Goal: Task Accomplishment & Management: Manage account settings

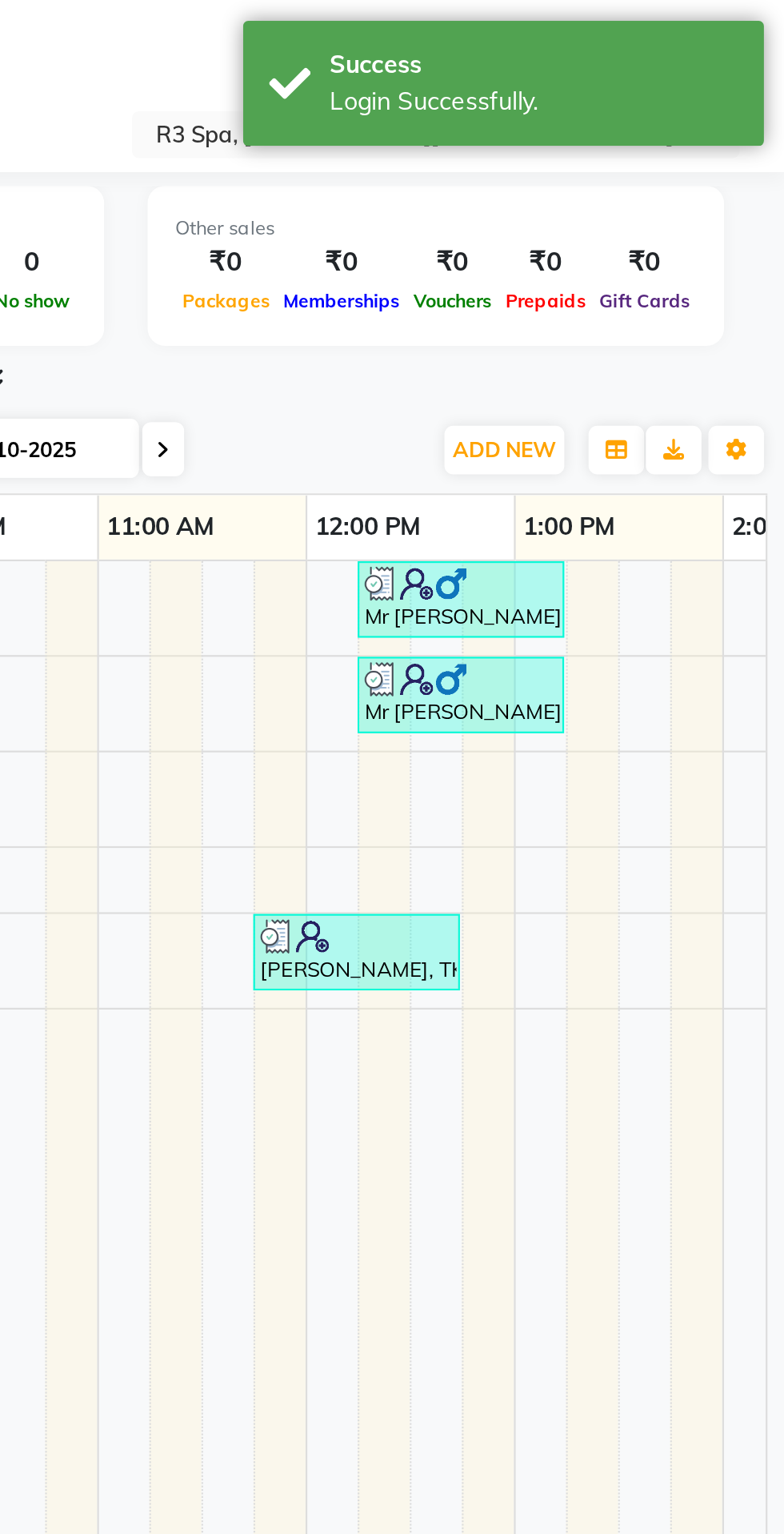
click at [533, 157] on div "Total ₹0 Expenses ₹19,278 Sales ₹19,278 Services ₹0 Products Finance ₹3,024 Cas…" at bounding box center [416, 125] width 720 height 79
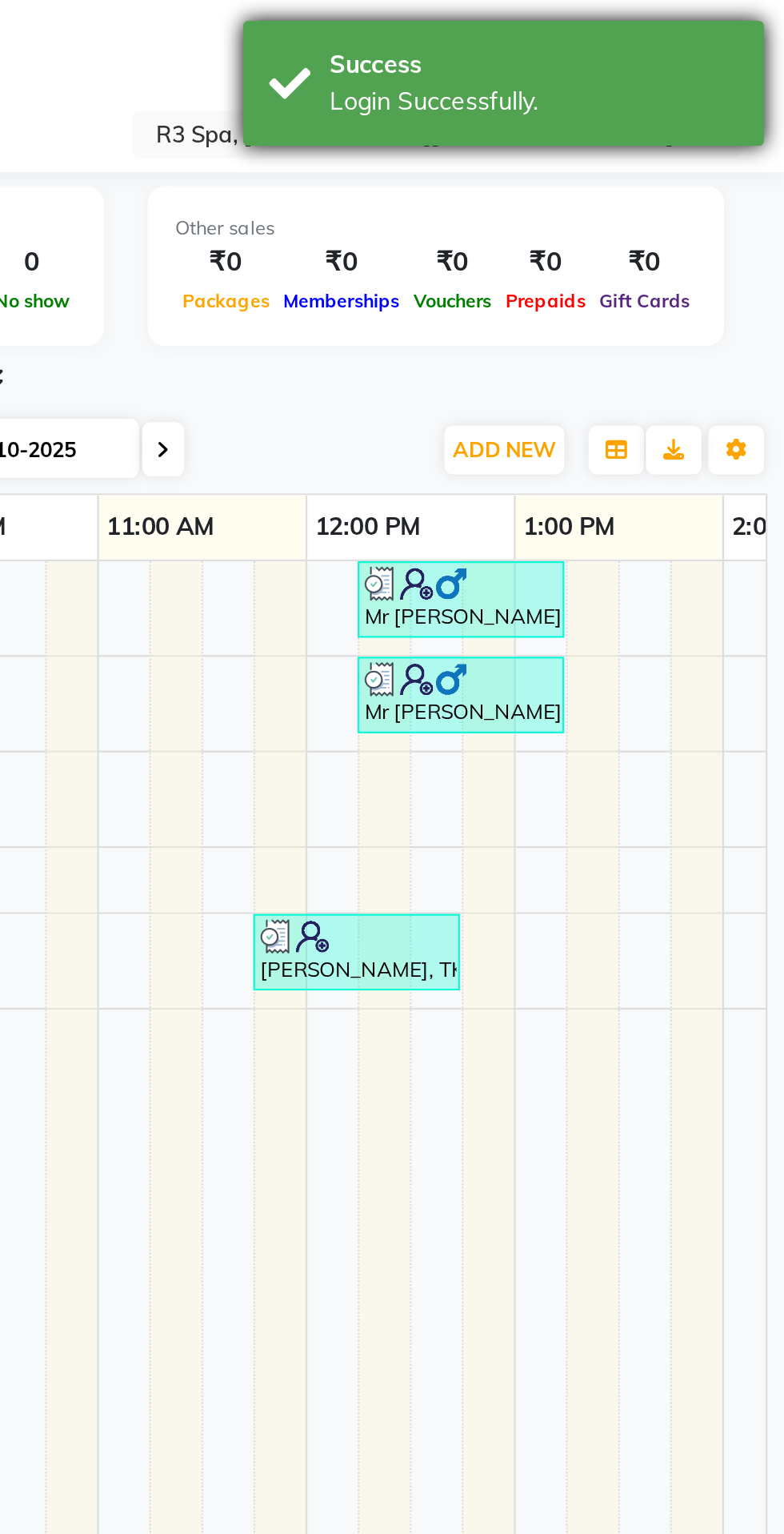
click at [625, 54] on div "Login Successfully." at bounding box center [668, 46] width 188 height 17
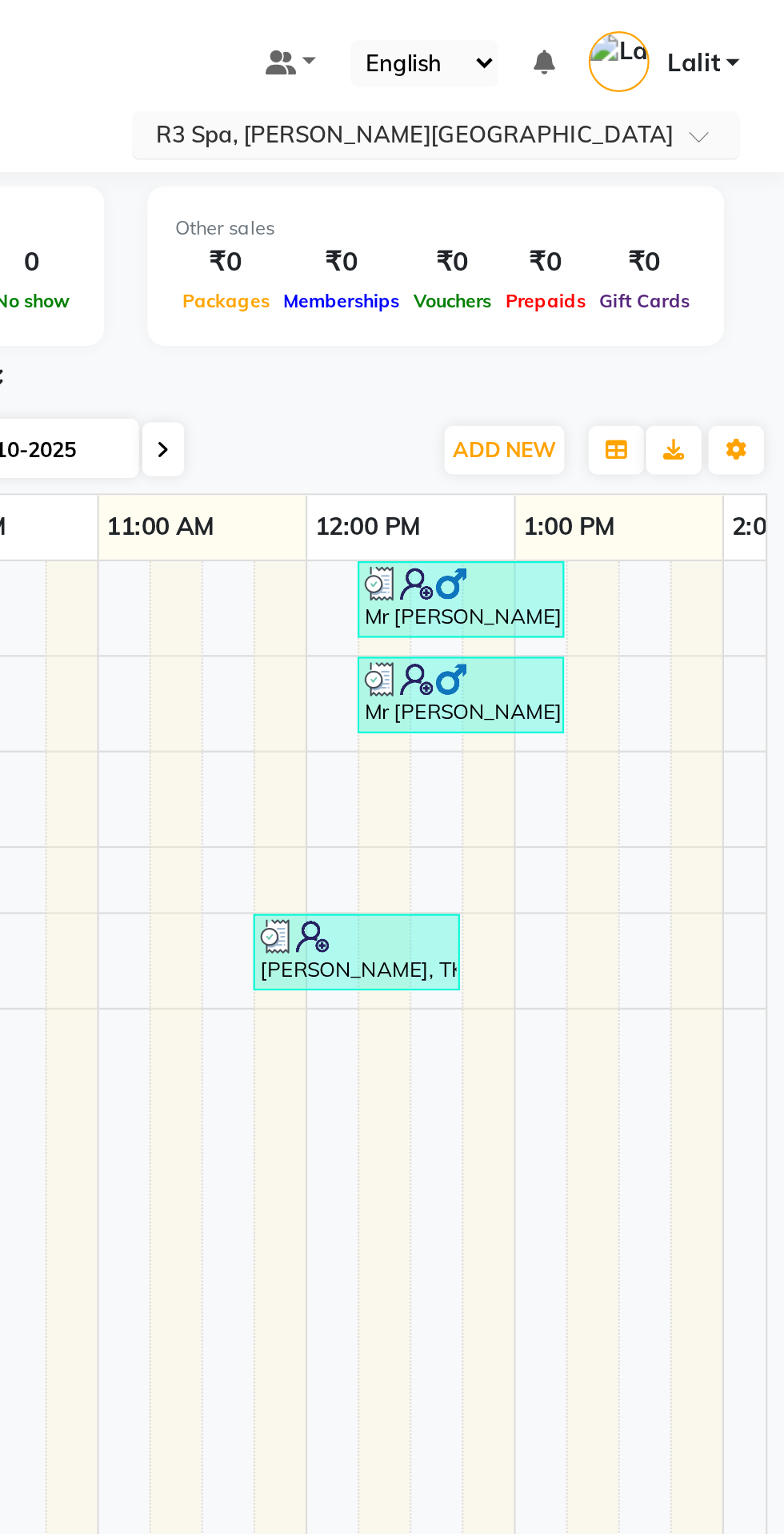
click at [717, 58] on input "text" at bounding box center [607, 63] width 232 height 16
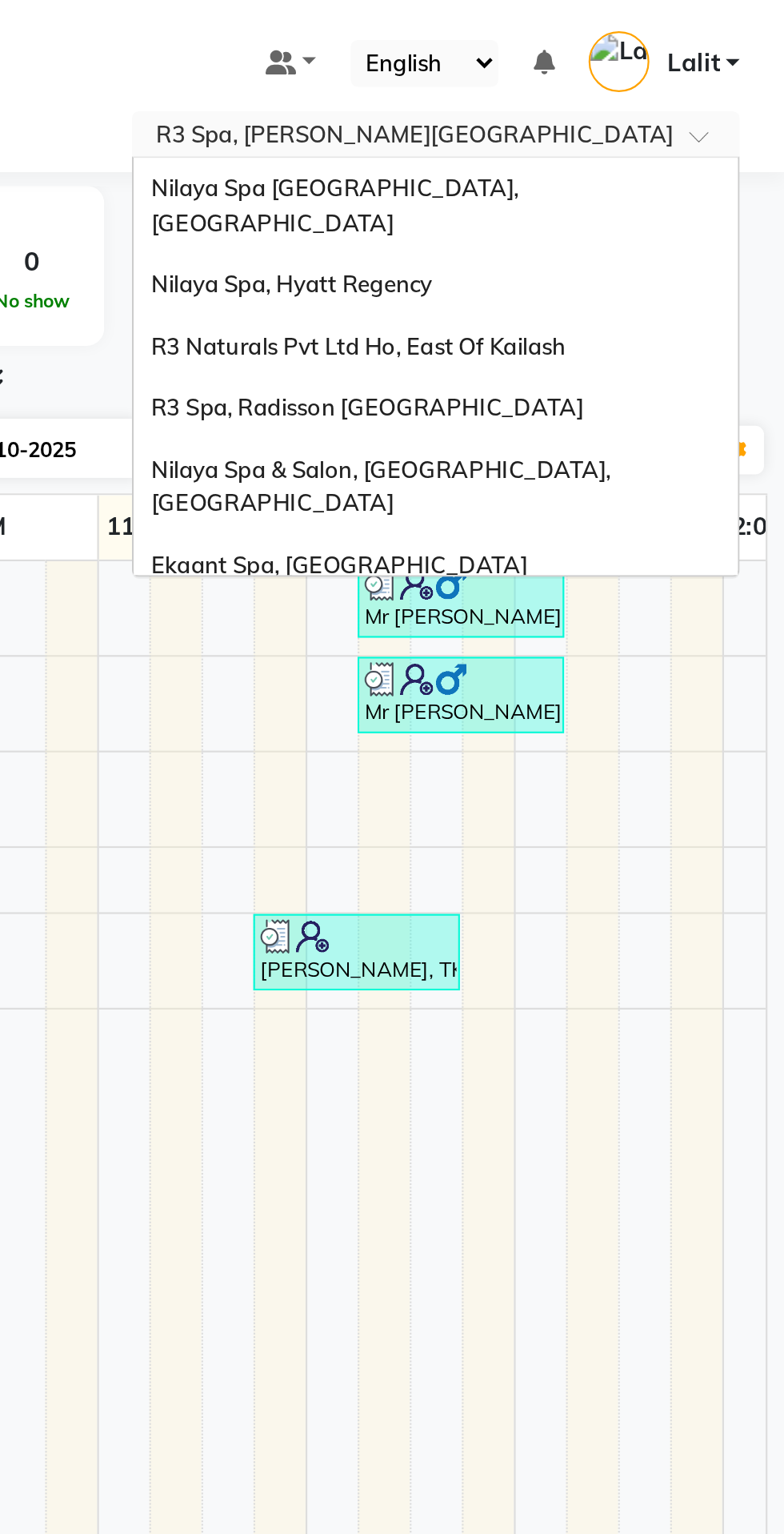
scroll to position [335, 0]
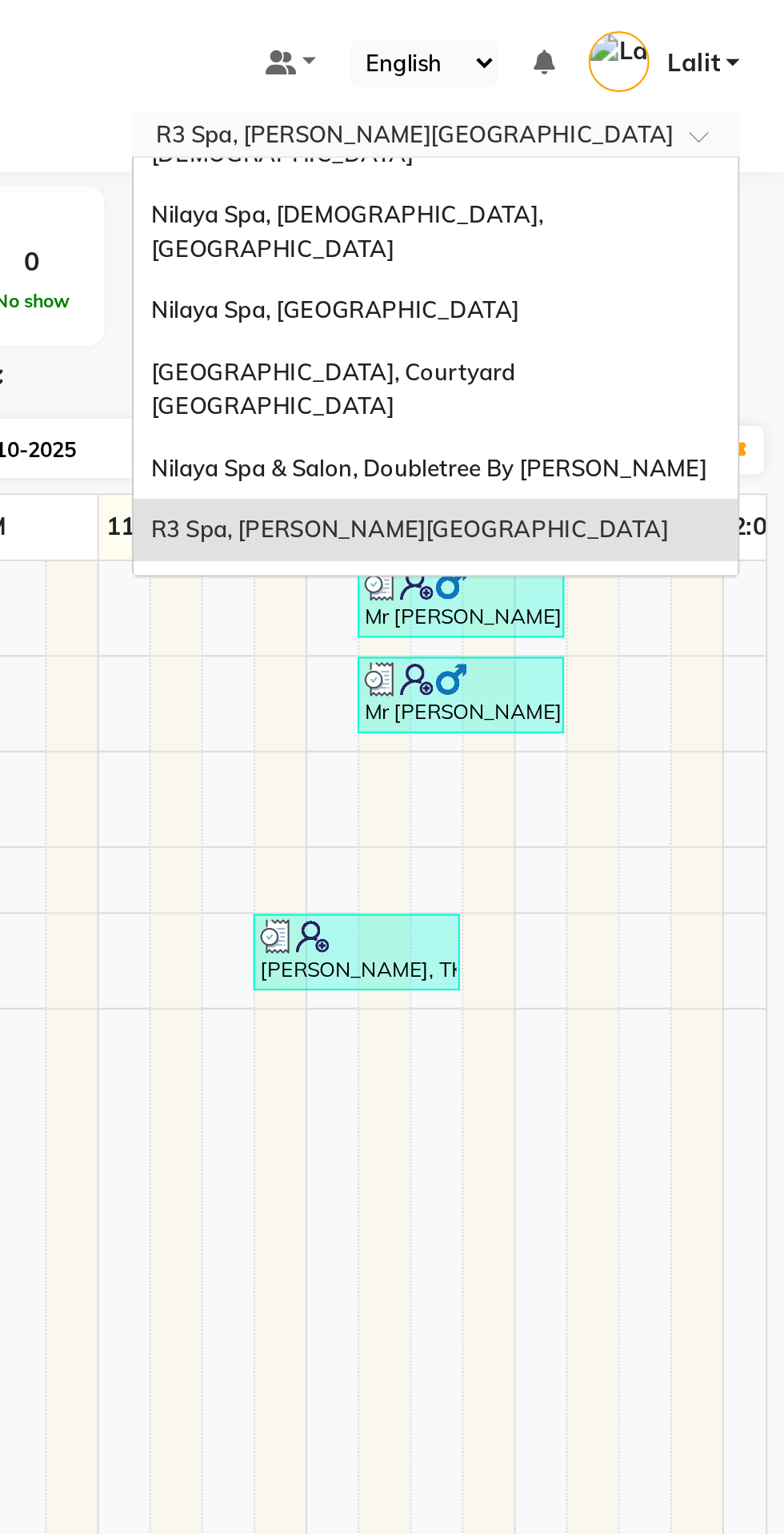
click at [596, 259] on div "Nilaya Spa, [GEOGRAPHIC_DATA]" at bounding box center [623, 273] width 278 height 29
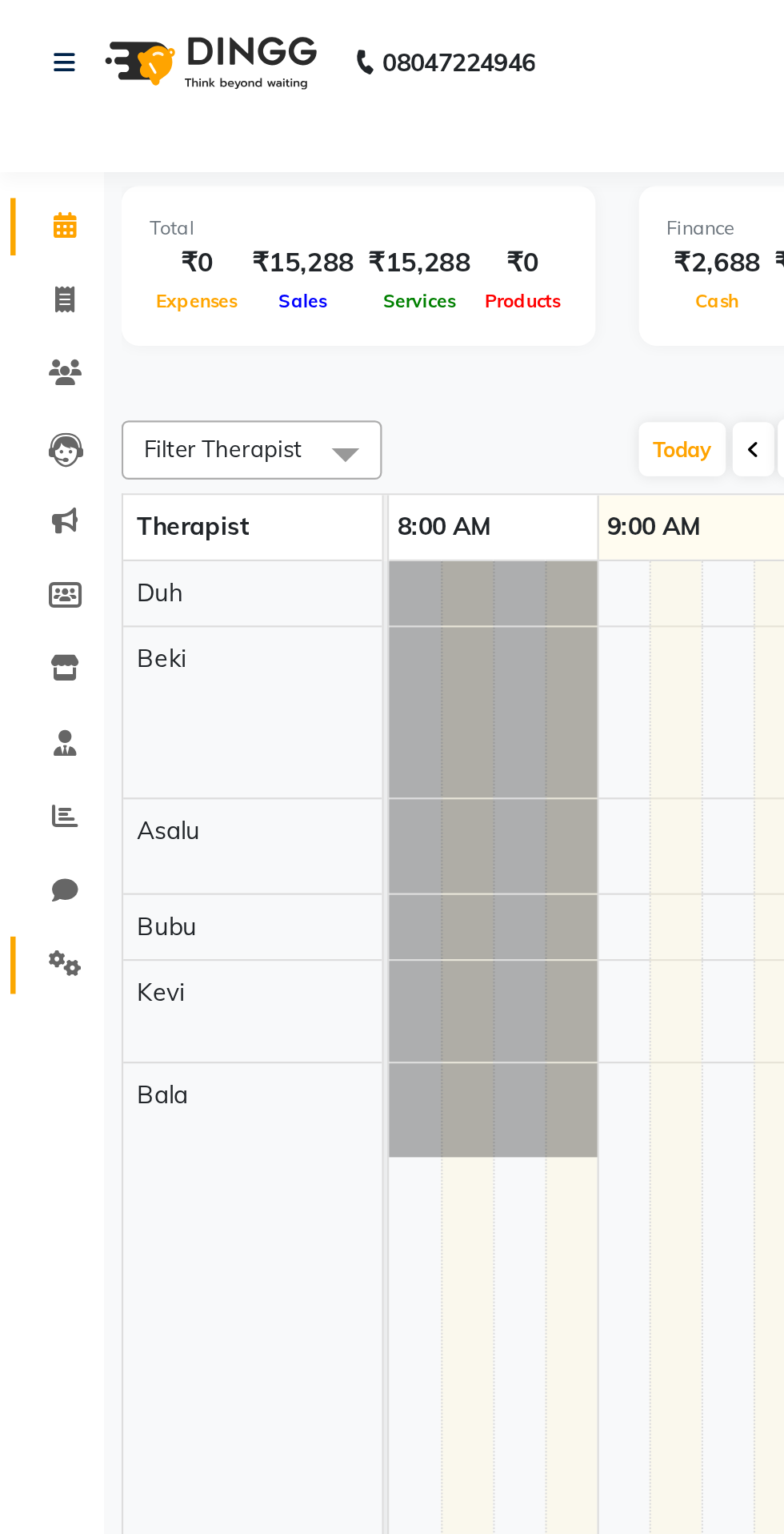
click at [35, 449] on icon at bounding box center [29, 444] width 15 height 12
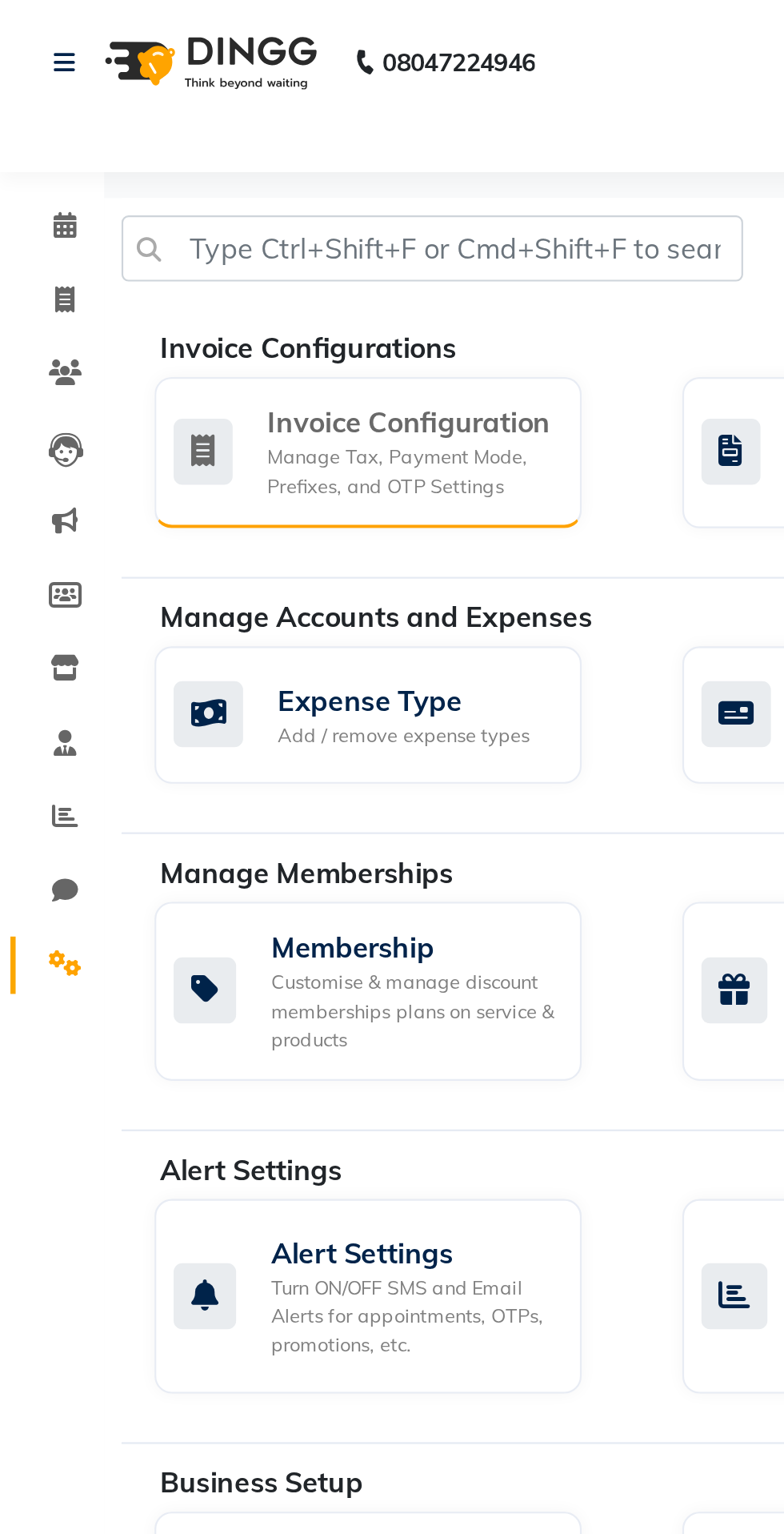
click at [227, 238] on div "Invoice Configuration Manage Tax, Payment Mode, Prefixes, and OTP Settings" at bounding box center [169, 209] width 197 height 70
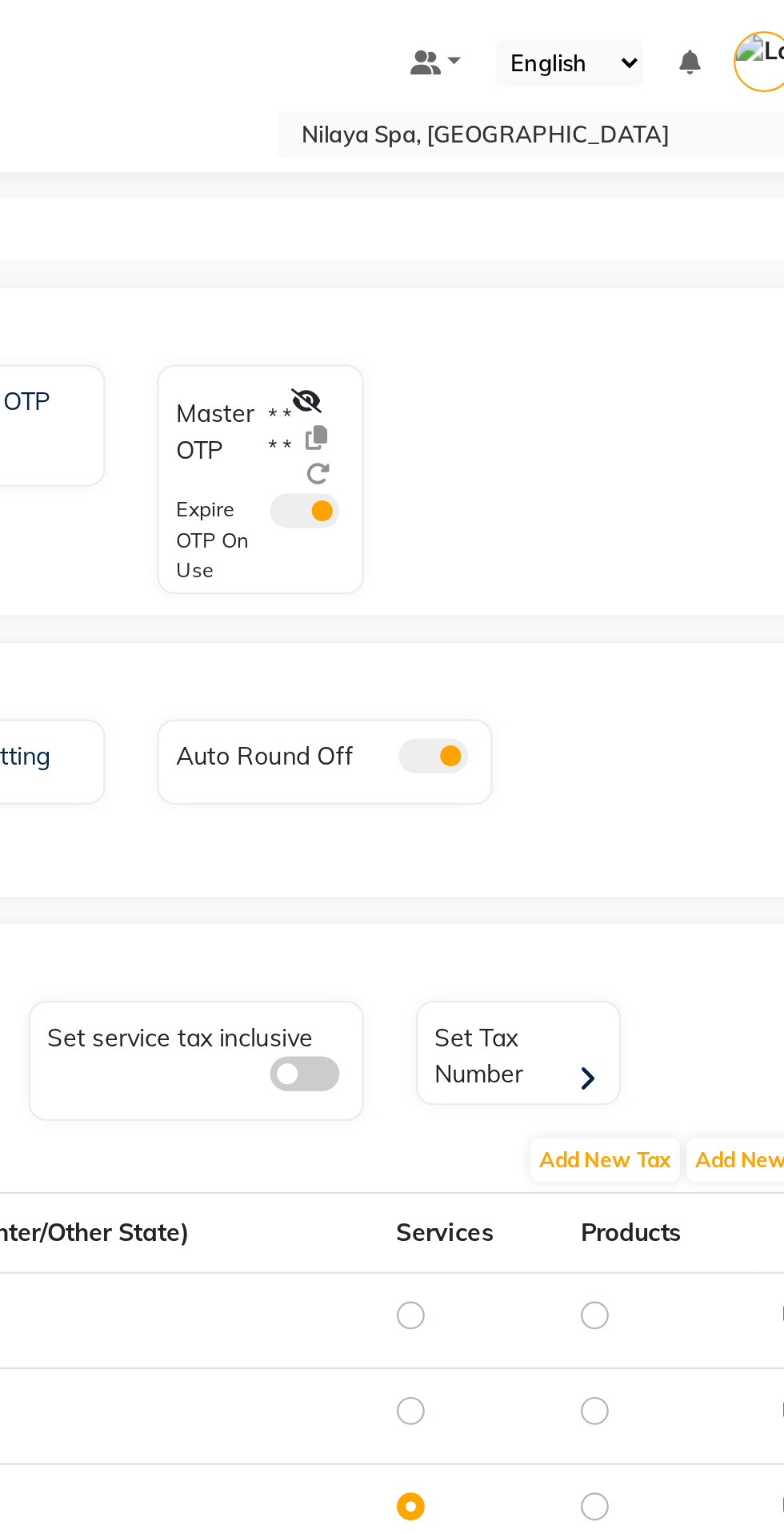
click at [508, 156] on div "OTP" at bounding box center [425, 149] width 726 height 32
click at [493, 159] on div "OTP" at bounding box center [425, 149] width 726 height 32
click at [489, 204] on label "* * * *" at bounding box center [484, 199] width 11 height 29
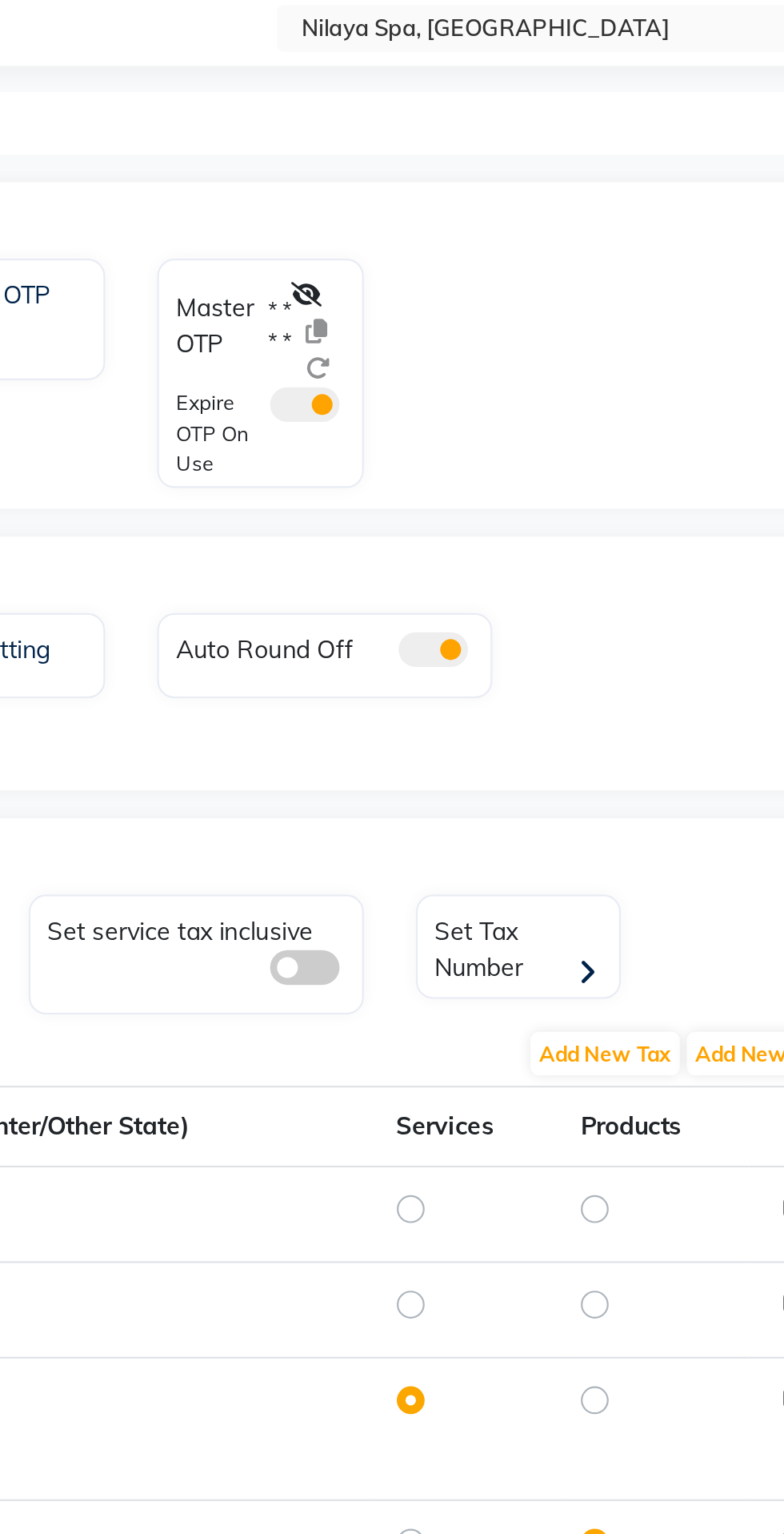
click at [499, 164] on div "OTP" at bounding box center [425, 149] width 726 height 32
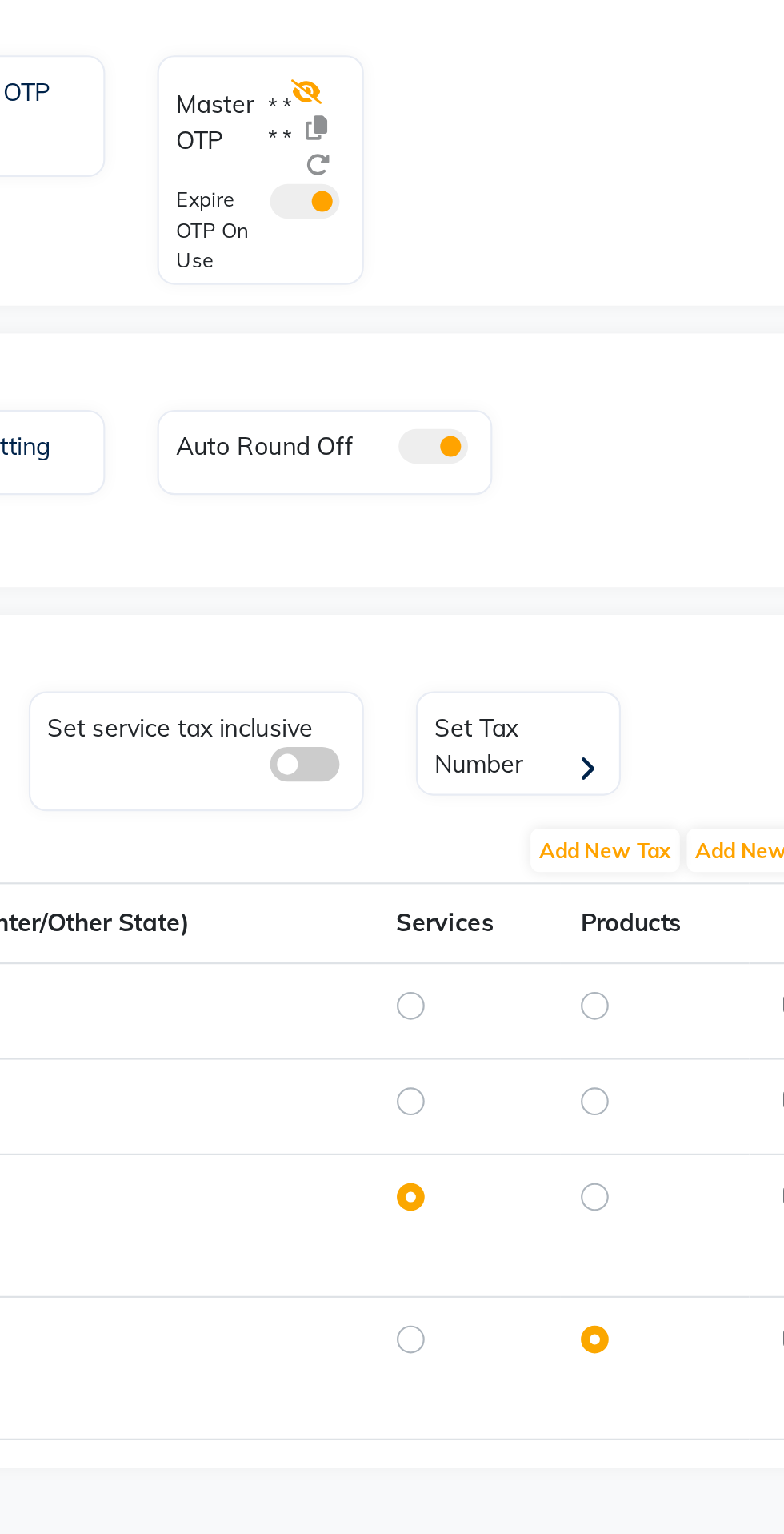
click at [501, 183] on icon at bounding box center [497, 185] width 14 height 12
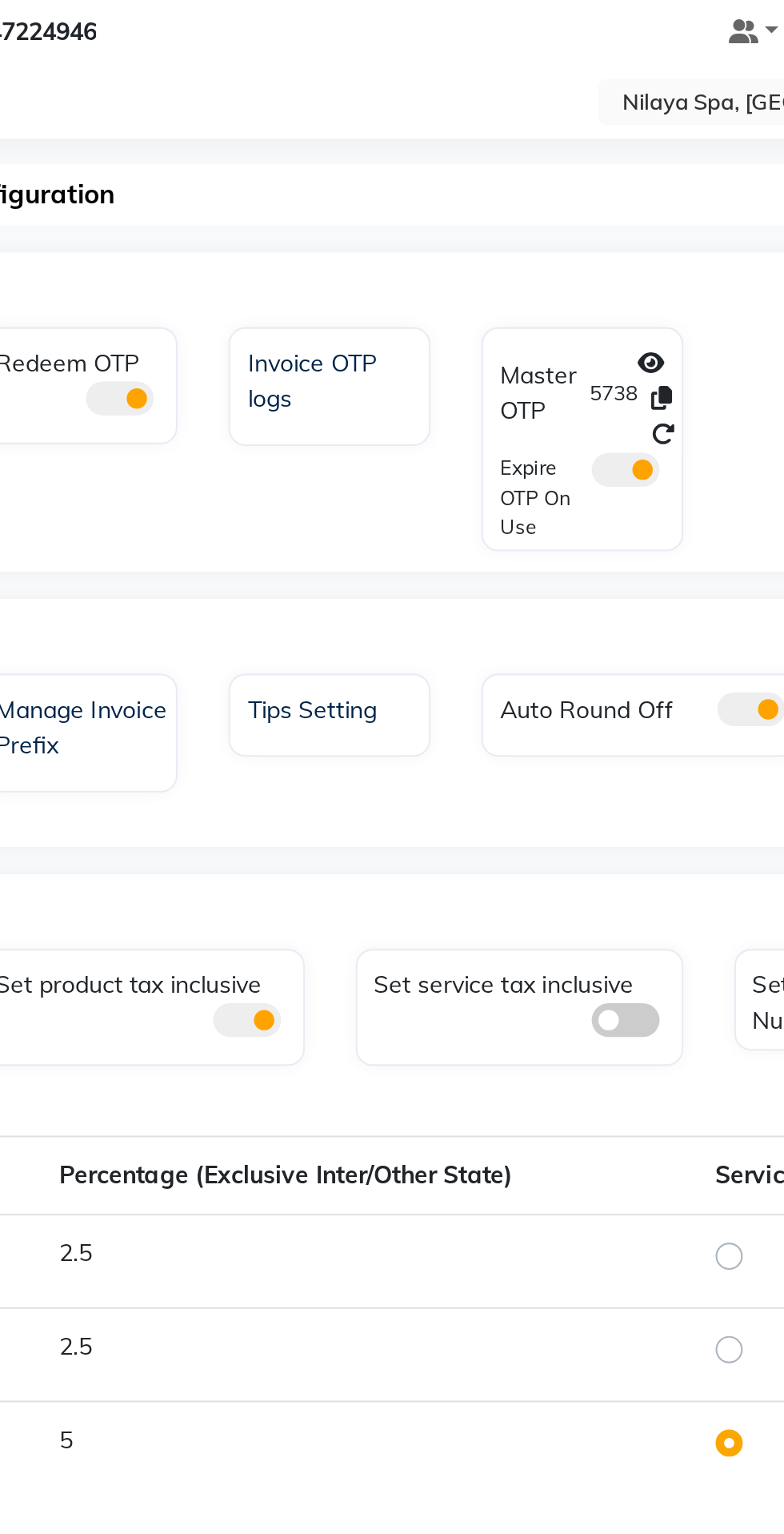
click at [535, 232] on div "Invoice OTP Redeem OTP Invoice OTP logs Master OTP 5738 Expire OTP On Use" at bounding box center [416, 224] width 714 height 112
click at [516, 220] on icon at bounding box center [514, 219] width 12 height 12
click at [543, 229] on div "Invoice OTP Redeem OTP Invoice OTP logs Master OTP 9745 Expire OTP On Use" at bounding box center [416, 224] width 714 height 112
